Goal: Task Accomplishment & Management: Use online tool/utility

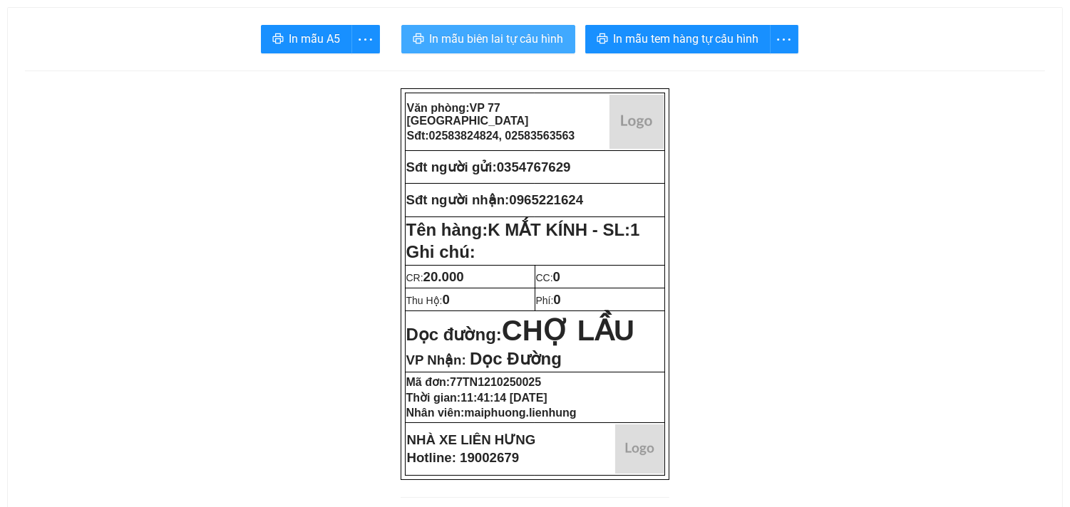
click at [524, 36] on span "In mẫu biên lai tự cấu hình" at bounding box center [497, 39] width 134 height 18
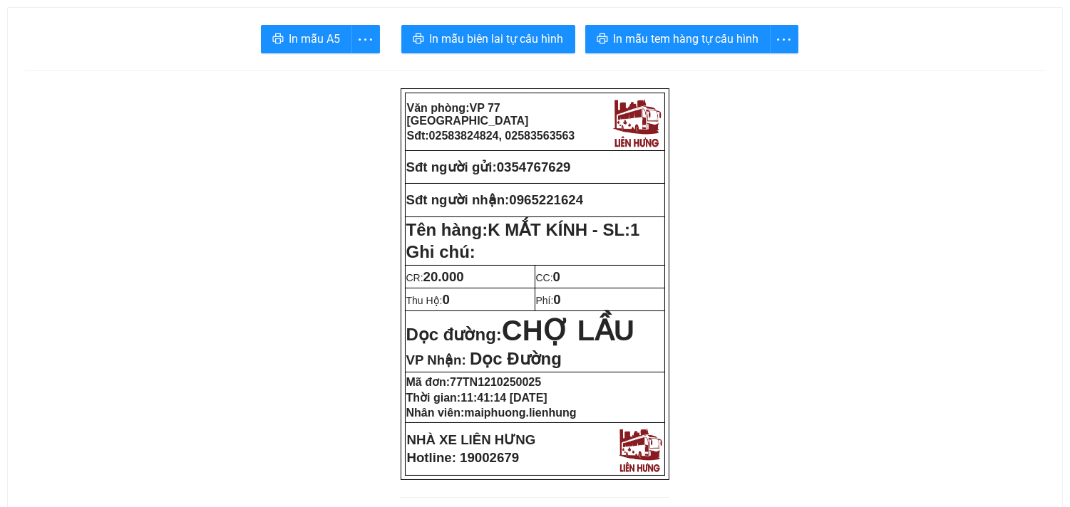
drag, startPoint x: 649, startPoint y: 12, endPoint x: 651, endPoint y: 24, distance: 11.5
click at [649, 26] on button "In mẫu tem hàng tự cấu hình" at bounding box center [677, 39] width 185 height 29
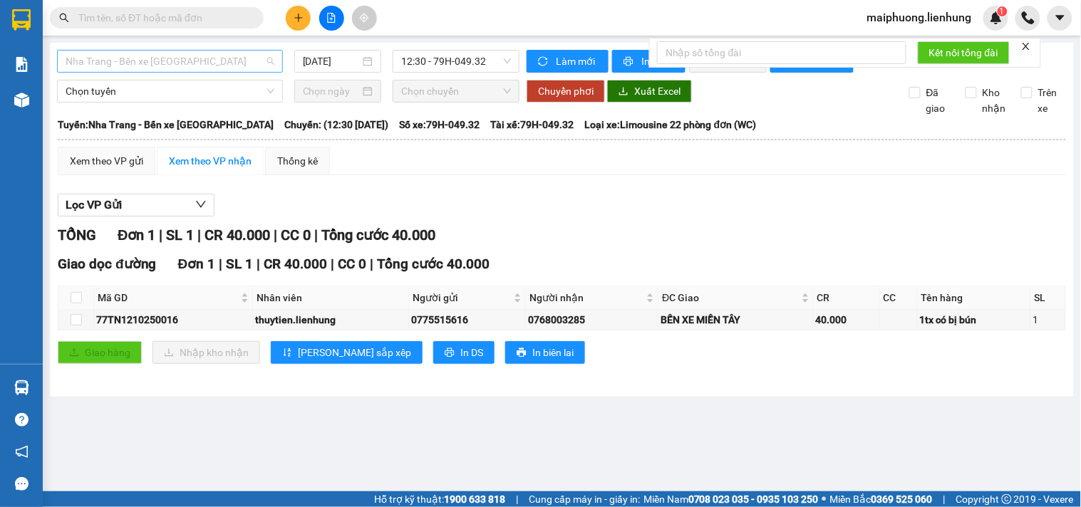
click at [259, 68] on span "Nha Trang - Bến xe Miền Tây" at bounding box center [170, 61] width 209 height 21
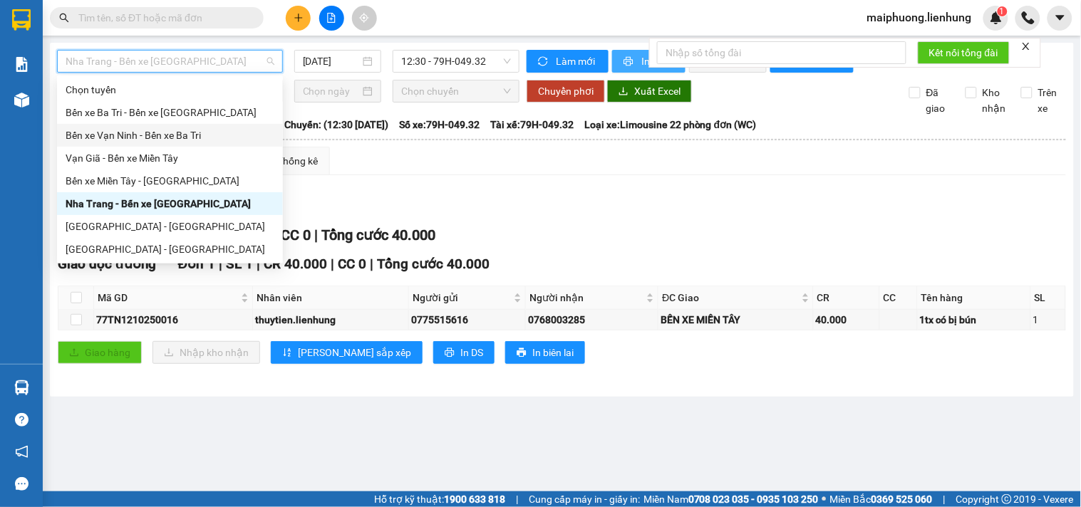
click at [629, 58] on icon "printer" at bounding box center [629, 61] width 10 height 10
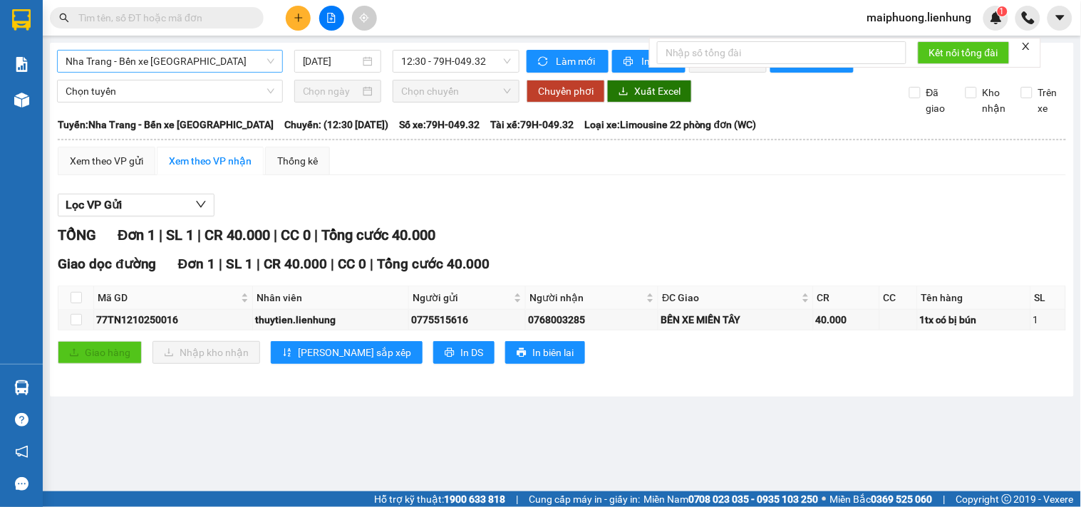
click at [167, 67] on span "Nha Trang - Bến xe Miền Tây" at bounding box center [170, 61] width 209 height 21
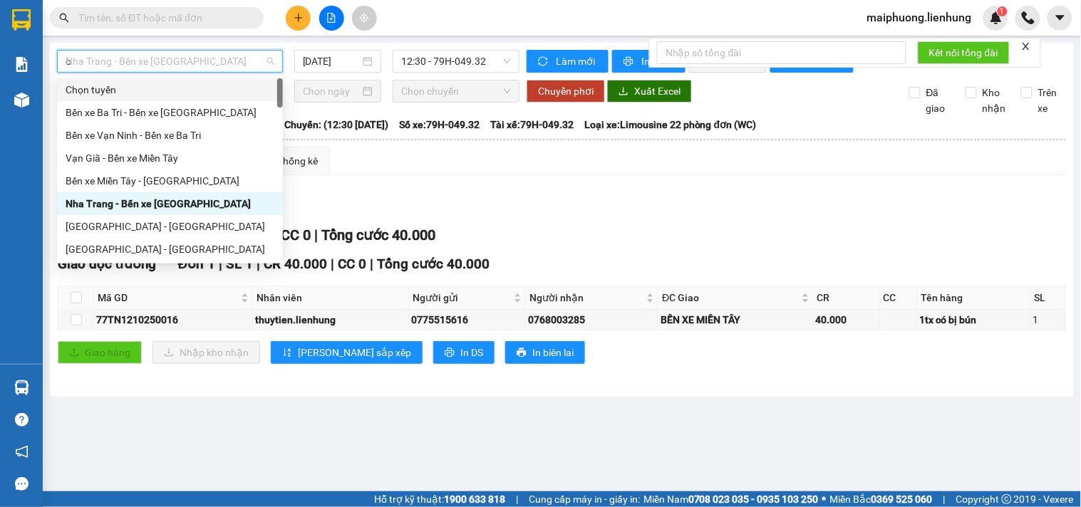
type input "ca"
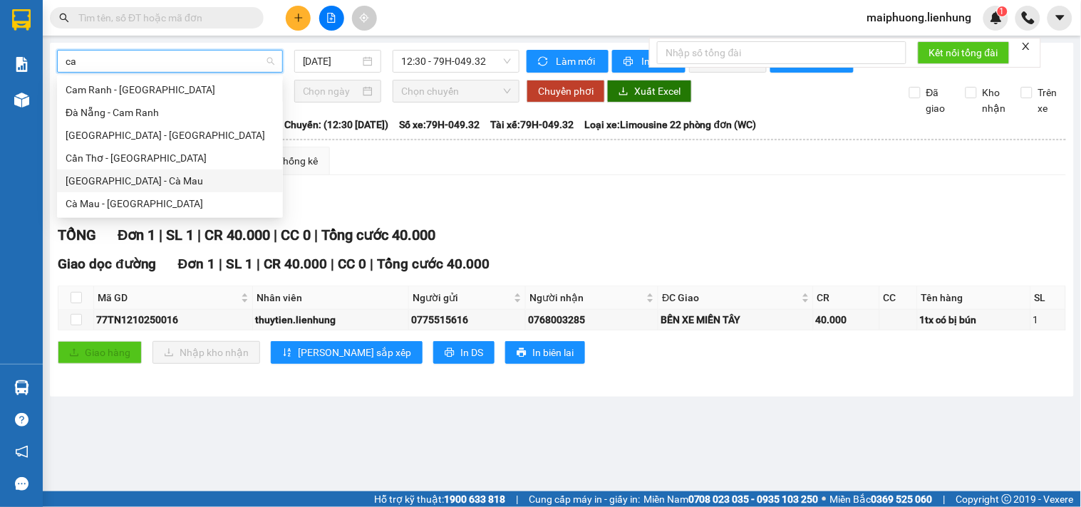
click at [123, 180] on div "Nha Trang - Cà Mau" at bounding box center [170, 181] width 209 height 16
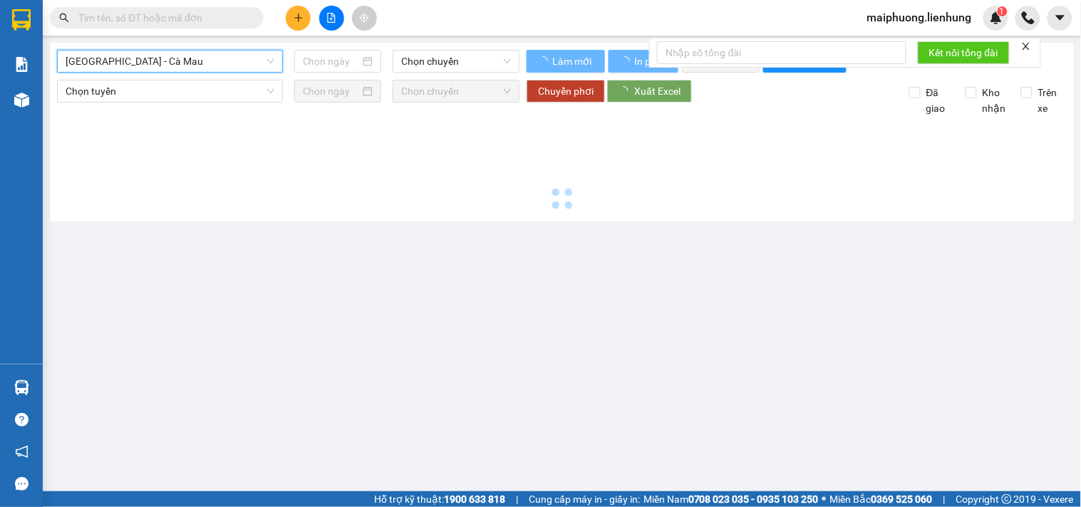
type input "12/10/2025"
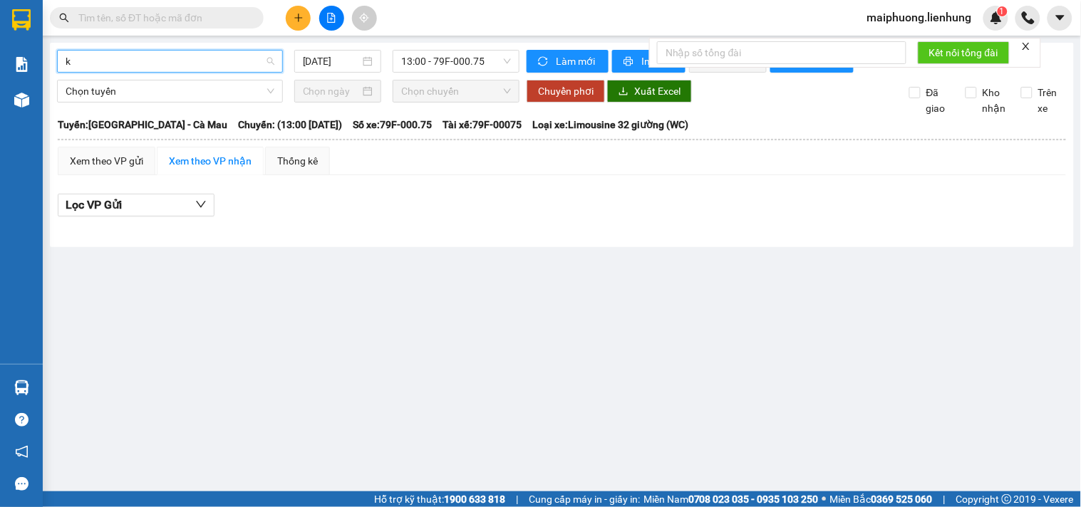
type input "ki"
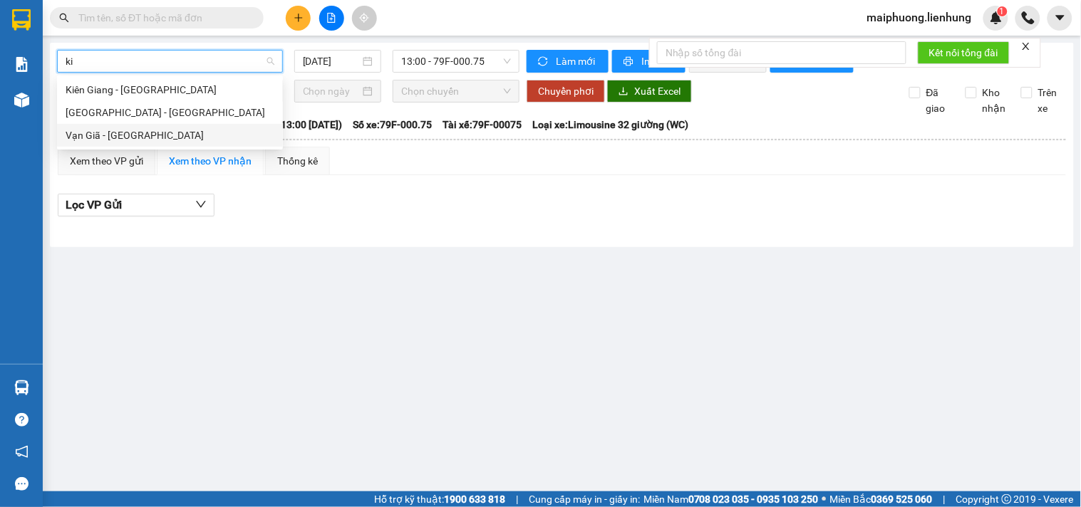
click at [123, 138] on div "Vạn Giã - Kiên Giang" at bounding box center [170, 136] width 209 height 16
type input "12/10/2025"
